Goal: Manage account settings

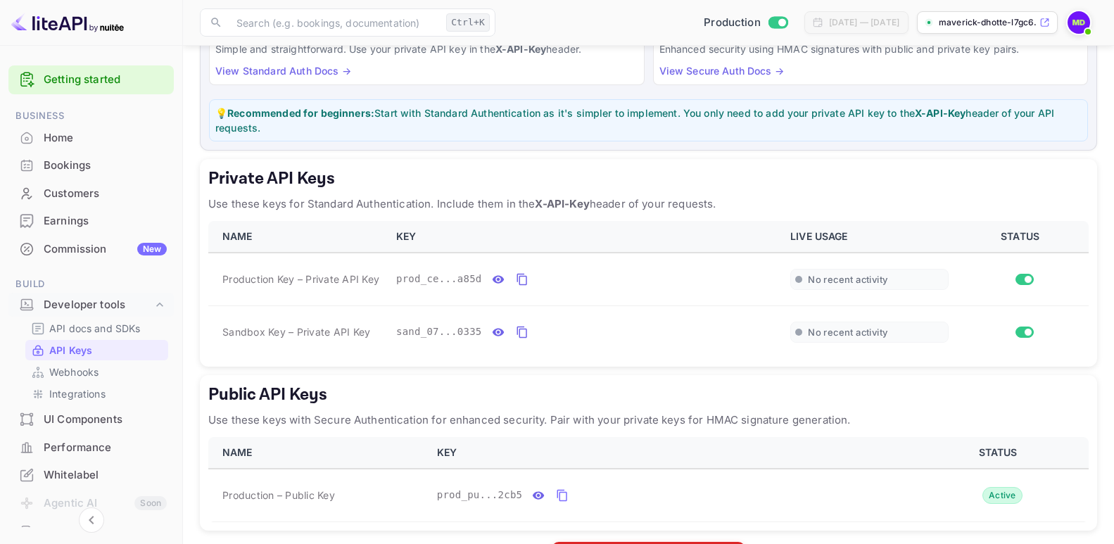
scroll to position [141, 0]
click at [517, 281] on icon "private api keys table" at bounding box center [522, 279] width 13 height 17
click at [516, 331] on icon "private api keys table" at bounding box center [521, 332] width 10 height 12
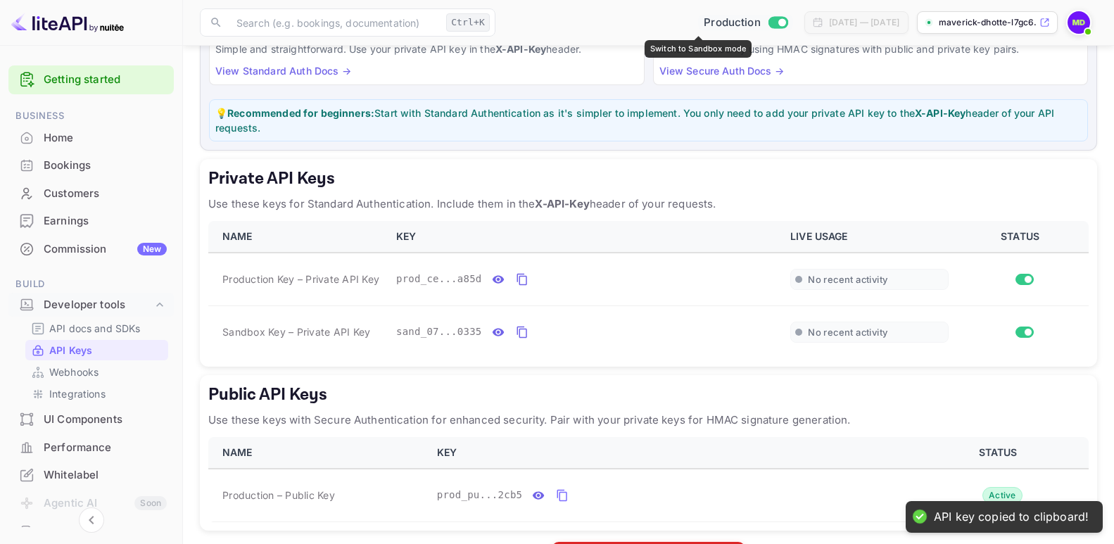
click at [768, 25] on input "Switch to Sandbox mode" at bounding box center [782, 22] width 28 height 9
checkbox input "false"
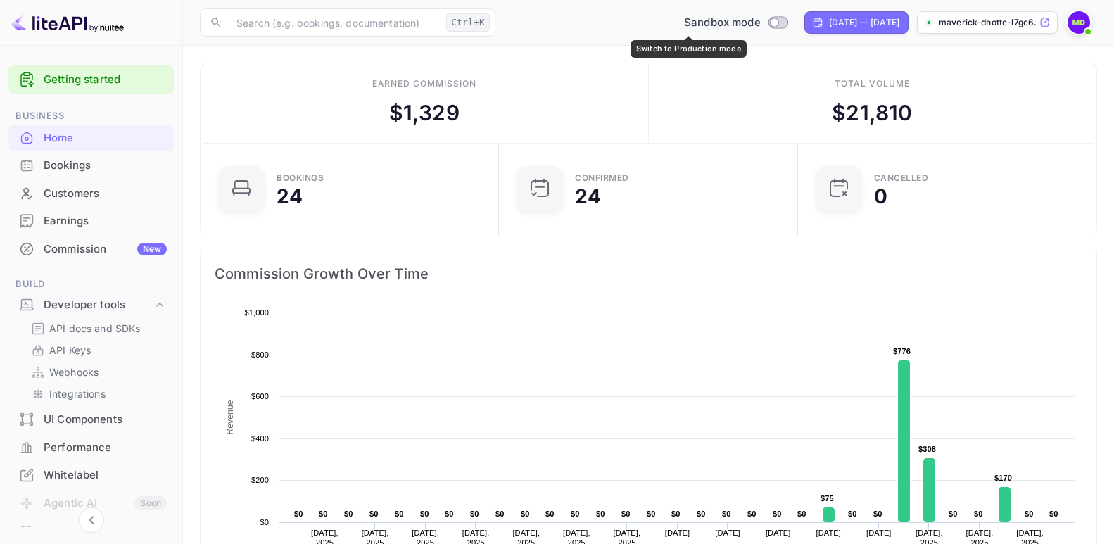
scroll to position [13, 13]
